Goal: Obtain resource: Obtain resource

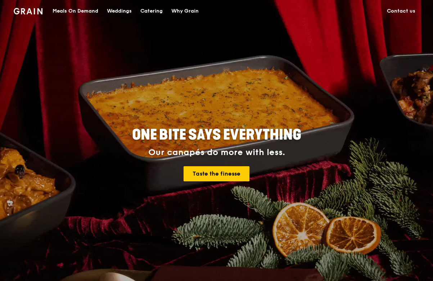
click at [163, 9] on div "Catering" at bounding box center [151, 11] width 22 height 22
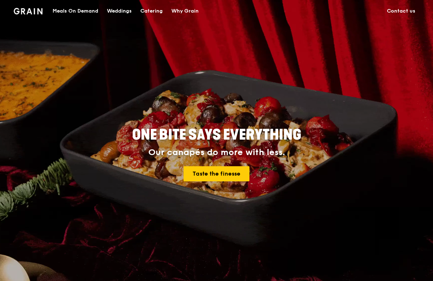
click at [160, 10] on div "Catering" at bounding box center [151, 11] width 22 height 22
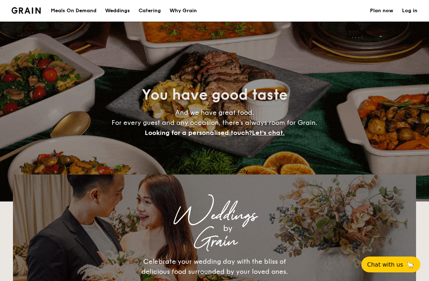
select select
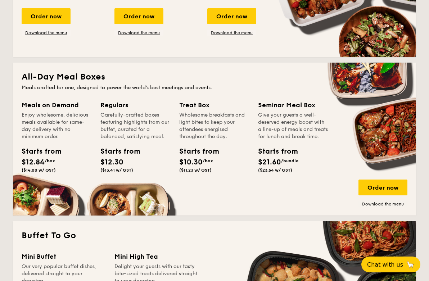
scroll to position [252, 0]
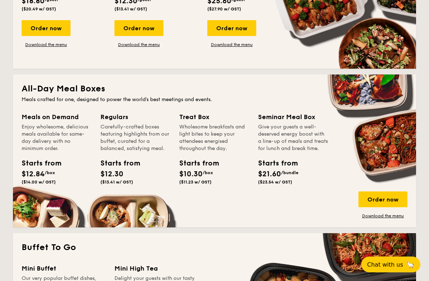
drag, startPoint x: 188, startPoint y: 134, endPoint x: 189, endPoint y: 143, distance: 9.1
click at [189, 143] on div "Wholesome breakfasts and light bites to keep your attendees energised throughou…" at bounding box center [214, 138] width 70 height 29
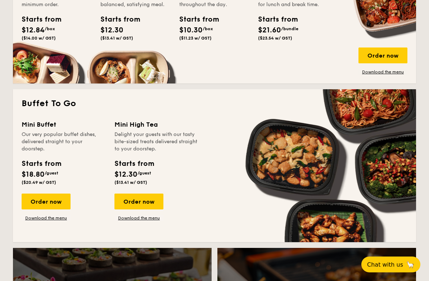
drag, startPoint x: 139, startPoint y: 217, endPoint x: 199, endPoint y: 160, distance: 83.6
click at [139, 217] on link "Download the menu" at bounding box center [139, 218] width 49 height 6
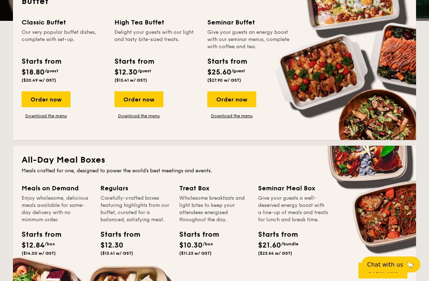
scroll to position [180, 0]
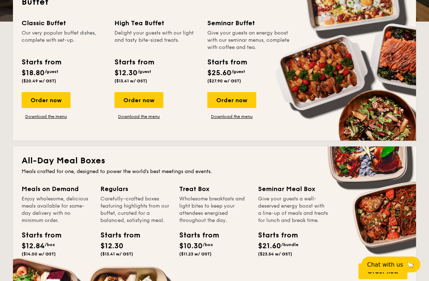
drag, startPoint x: 149, startPoint y: 118, endPoint x: 260, endPoint y: 58, distance: 126.6
click at [149, 118] on link "Download the menu" at bounding box center [139, 117] width 49 height 6
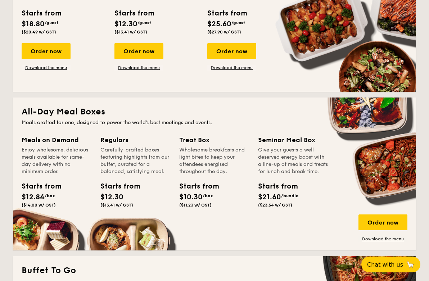
scroll to position [144, 0]
